Goal: Navigation & Orientation: Locate item on page

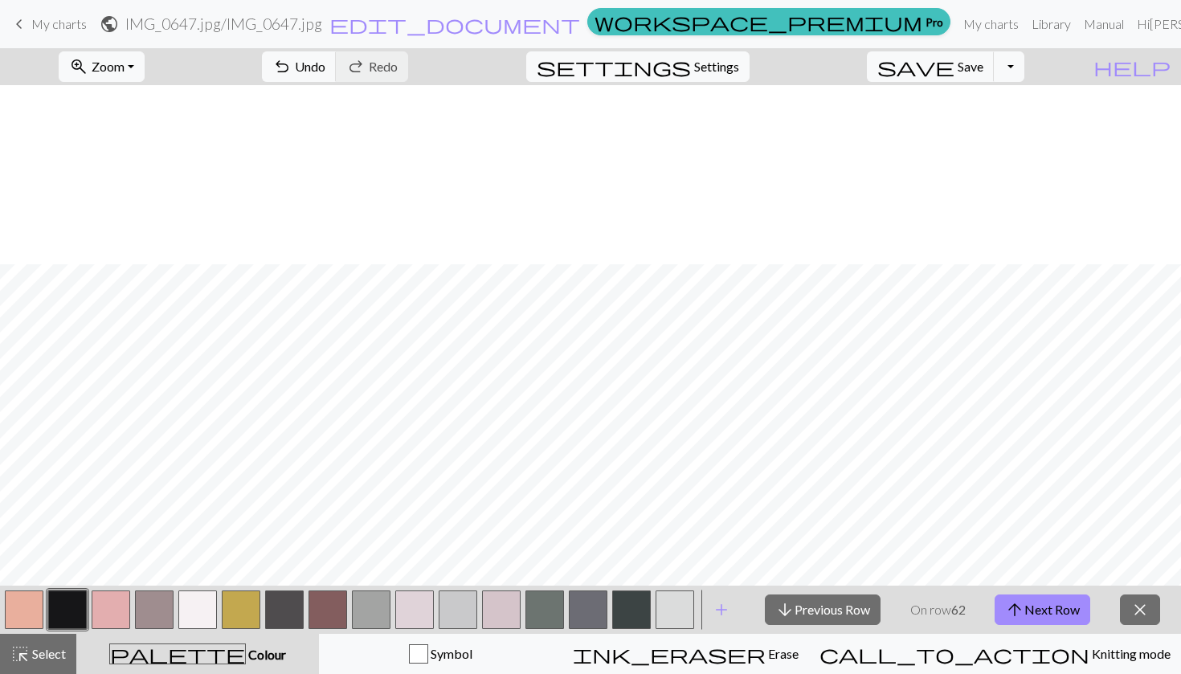
scroll to position [179, 0]
click at [805, 607] on button "arrow_downward Previous Row" at bounding box center [823, 609] width 116 height 31
click at [802, 613] on button "arrow_downward Previous Row" at bounding box center [823, 609] width 116 height 31
click at [808, 617] on button "arrow_downward Previous Row" at bounding box center [823, 609] width 116 height 31
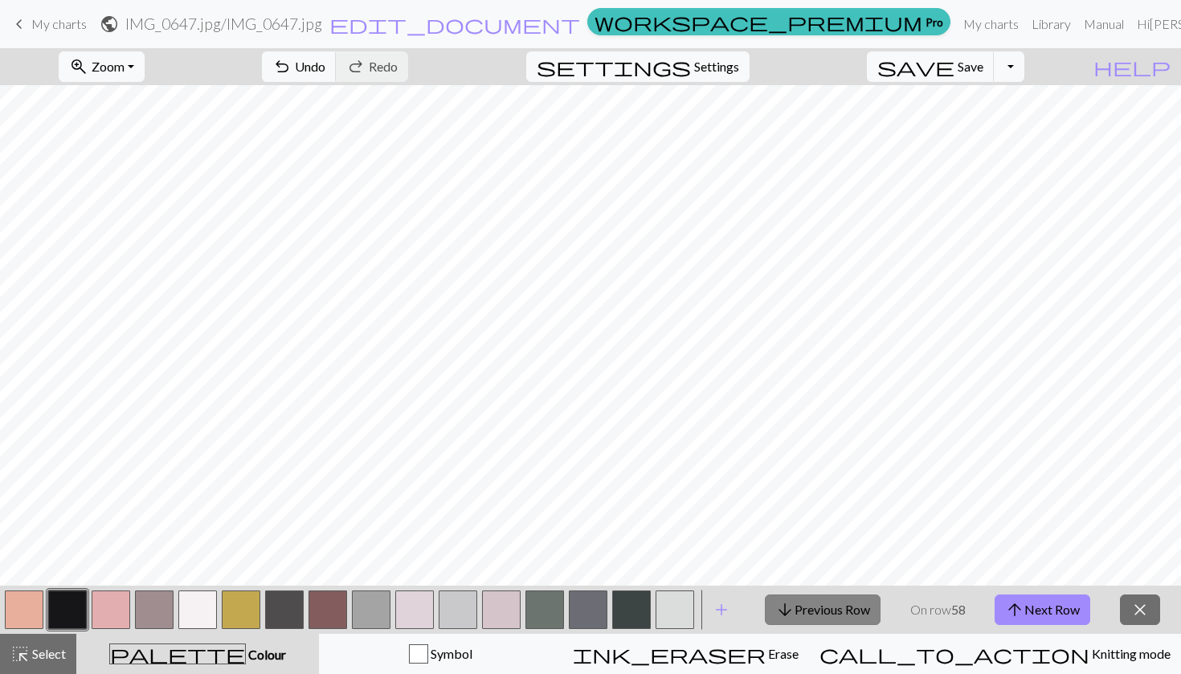
click at [808, 617] on button "arrow_downward Previous Row" at bounding box center [823, 609] width 116 height 31
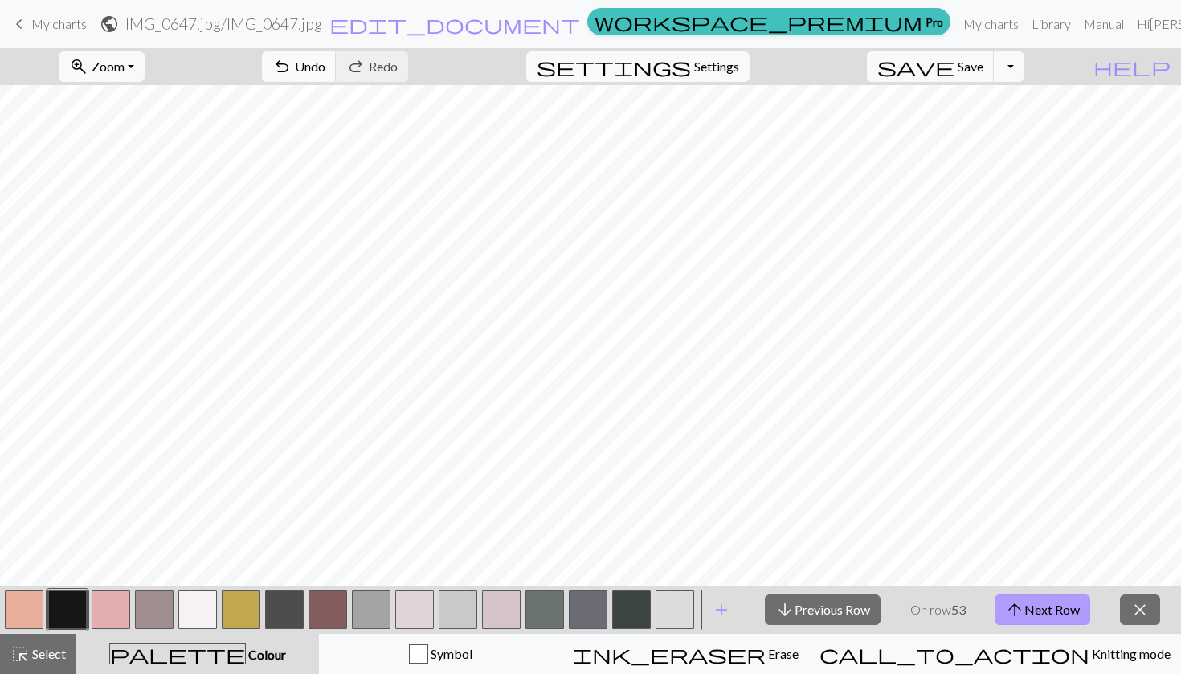
click at [1024, 603] on button "arrow_upward Next Row" at bounding box center [1043, 609] width 96 height 31
click at [833, 611] on button "arrow_downward Previous Row" at bounding box center [823, 609] width 116 height 31
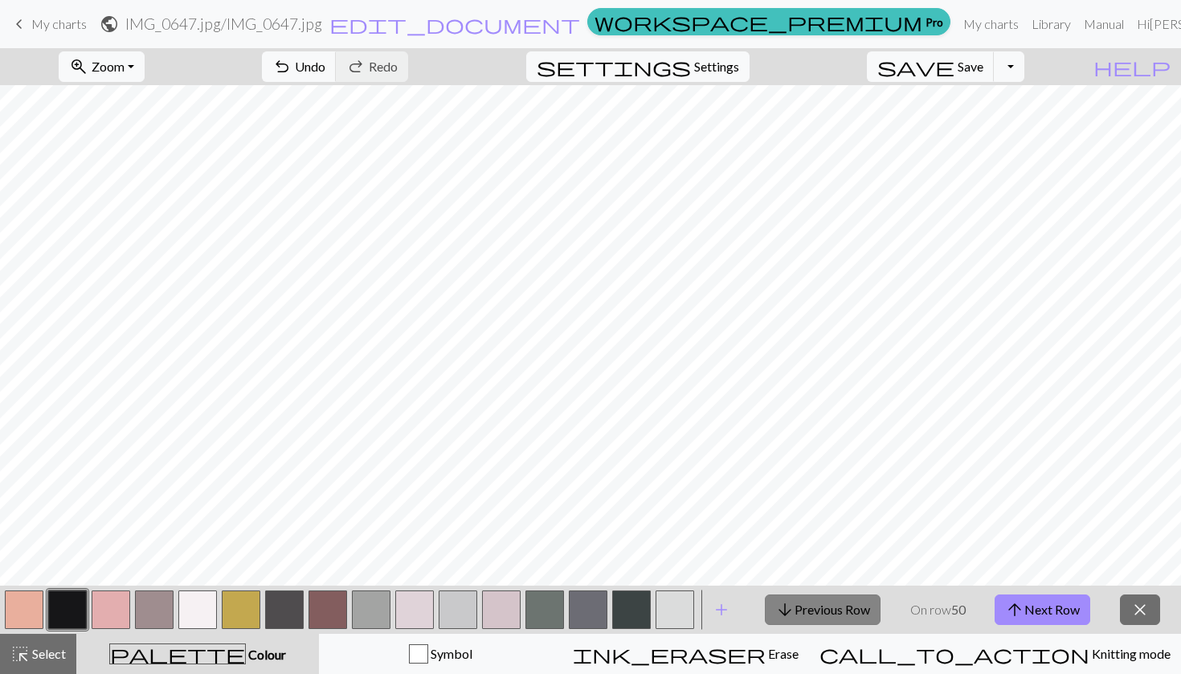
click at [833, 611] on button "arrow_downward Previous Row" at bounding box center [823, 609] width 116 height 31
click at [833, 613] on button "arrow_downward Previous Row" at bounding box center [823, 609] width 116 height 31
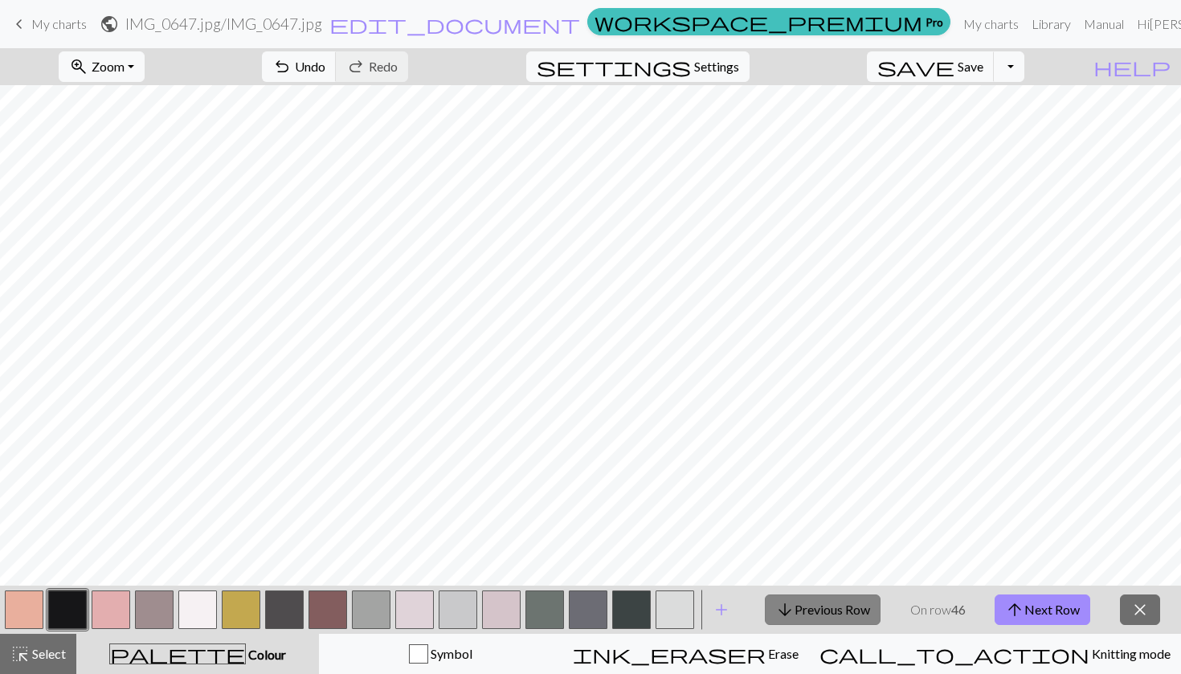
click at [792, 603] on span "arrow_downward" at bounding box center [784, 609] width 19 height 22
click at [1007, 624] on button "arrow_upward Next Row" at bounding box center [1043, 609] width 96 height 31
click at [831, 607] on button "arrow_downward Previous Row" at bounding box center [823, 609] width 116 height 31
click at [833, 609] on button "arrow_downward Previous Row" at bounding box center [823, 609] width 116 height 31
